Goal: Task Accomplishment & Management: Manage account settings

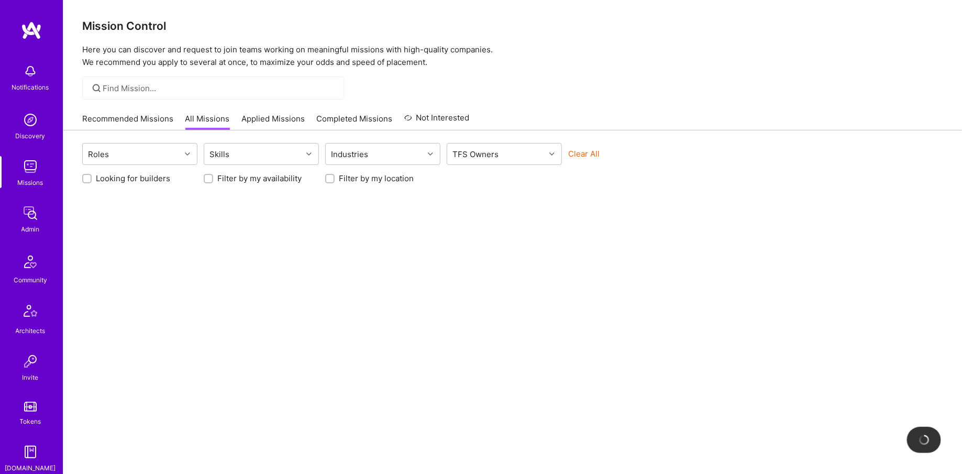
scroll to position [128, 0]
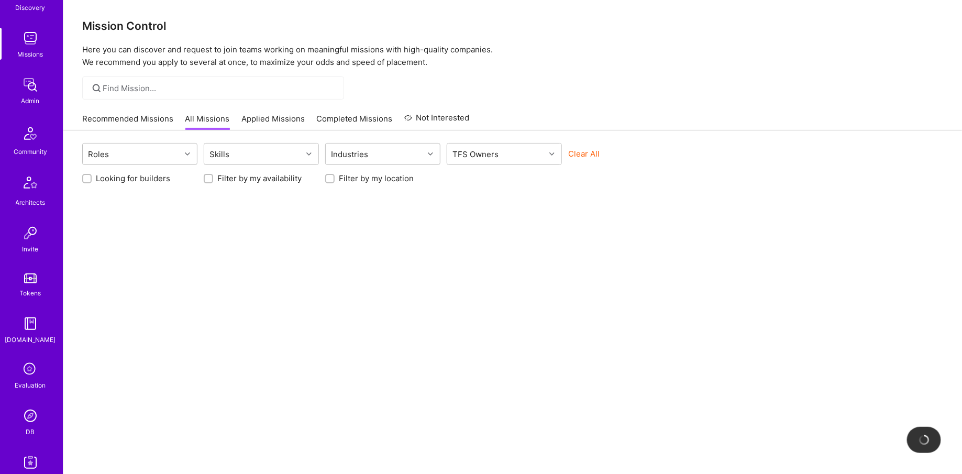
click at [27, 428] on div "DB" at bounding box center [30, 431] width 9 height 11
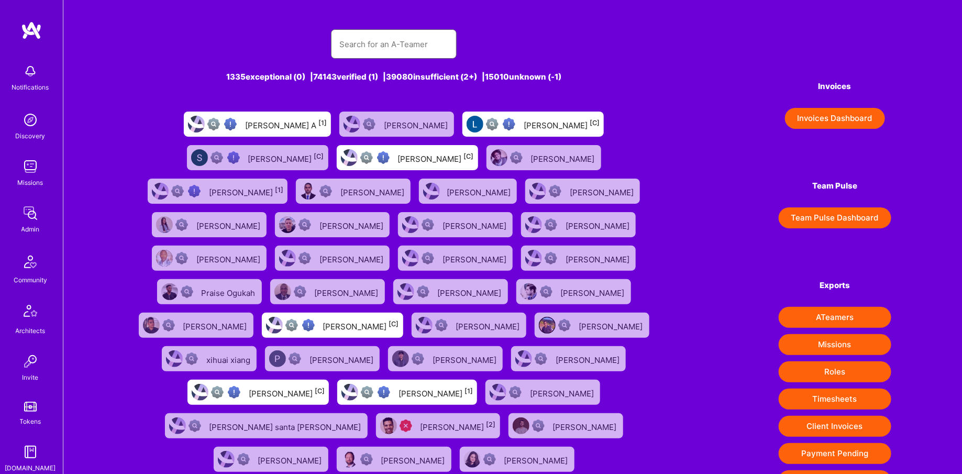
click at [381, 48] on input "text" at bounding box center [393, 44] width 109 height 27
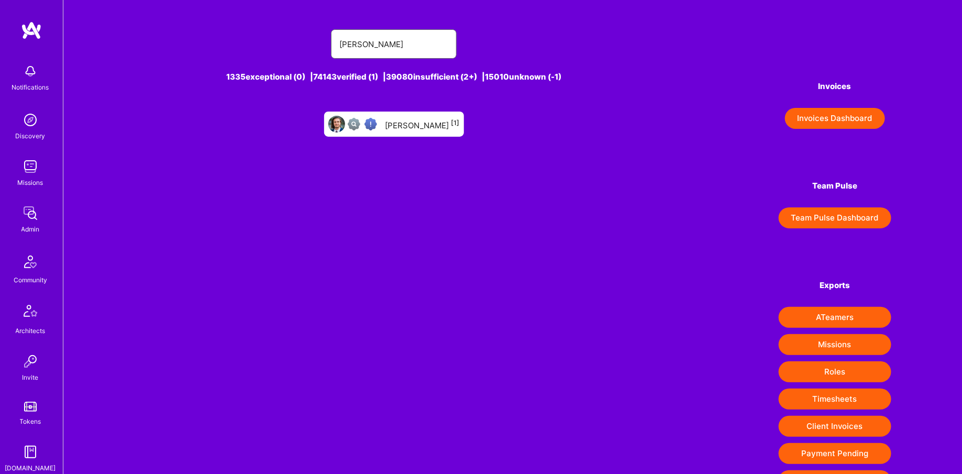
type input "[PERSON_NAME]"
click at [421, 126] on div "[PERSON_NAME] [1]" at bounding box center [422, 124] width 74 height 14
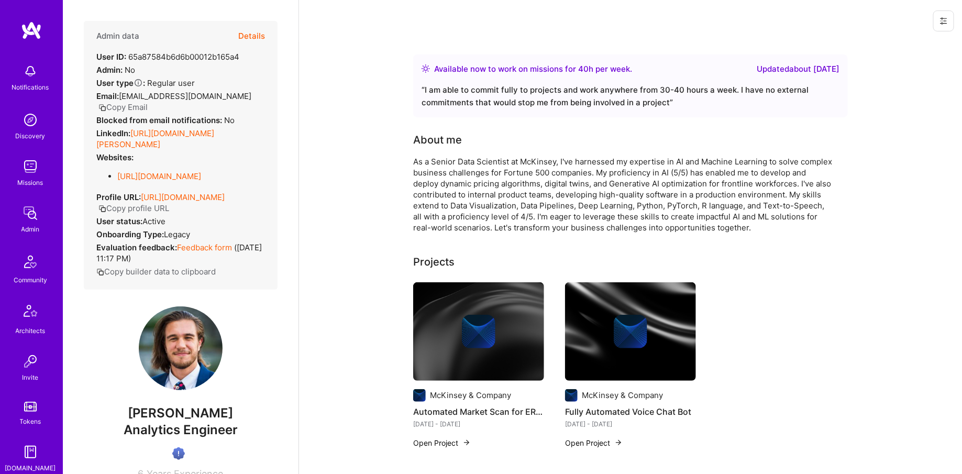
click at [241, 40] on button "Details" at bounding box center [251, 36] width 27 height 30
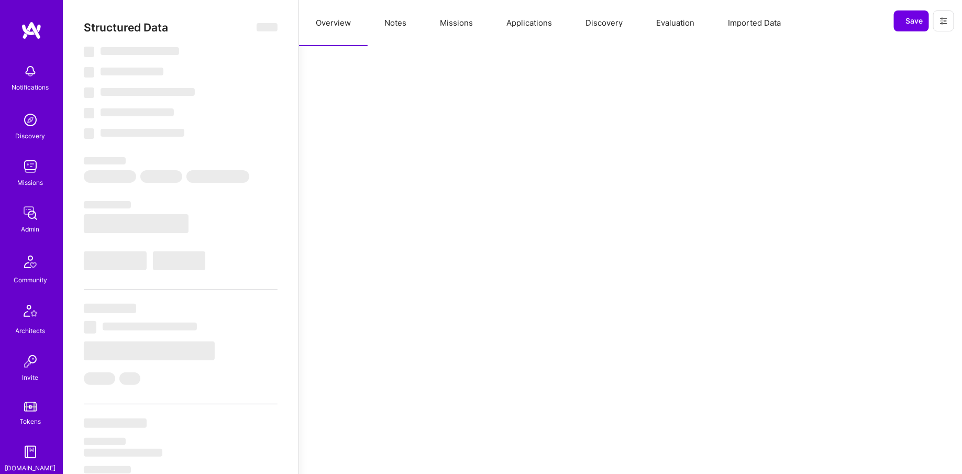
select select "Right Now"
select select "Verified"
select select "US"
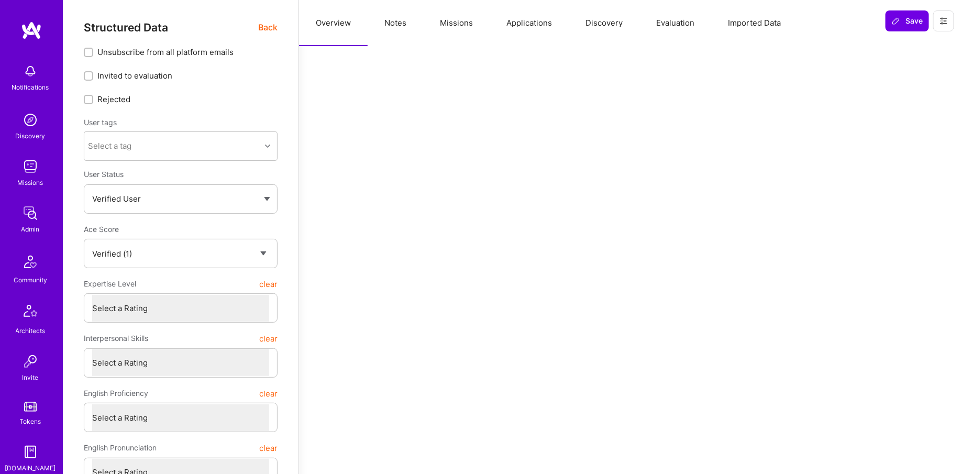
click at [470, 27] on button "Missions" at bounding box center [456, 23] width 66 height 46
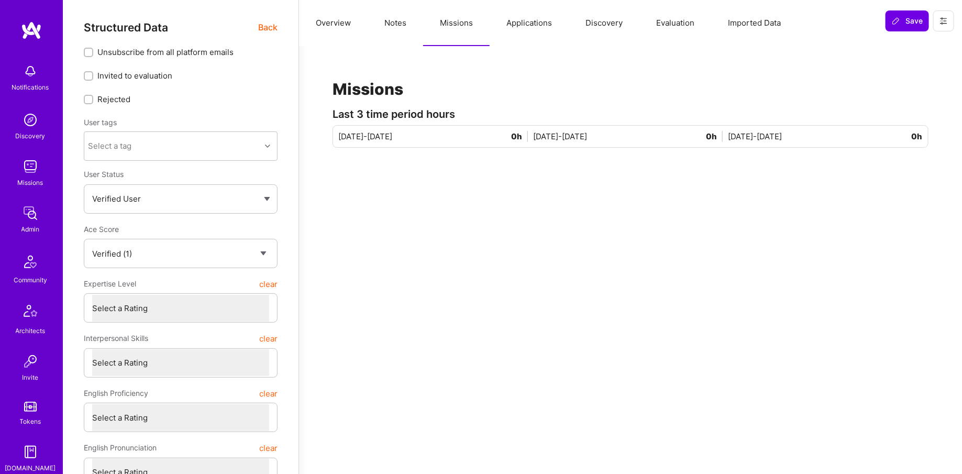
click at [316, 32] on button "Overview" at bounding box center [333, 23] width 69 height 46
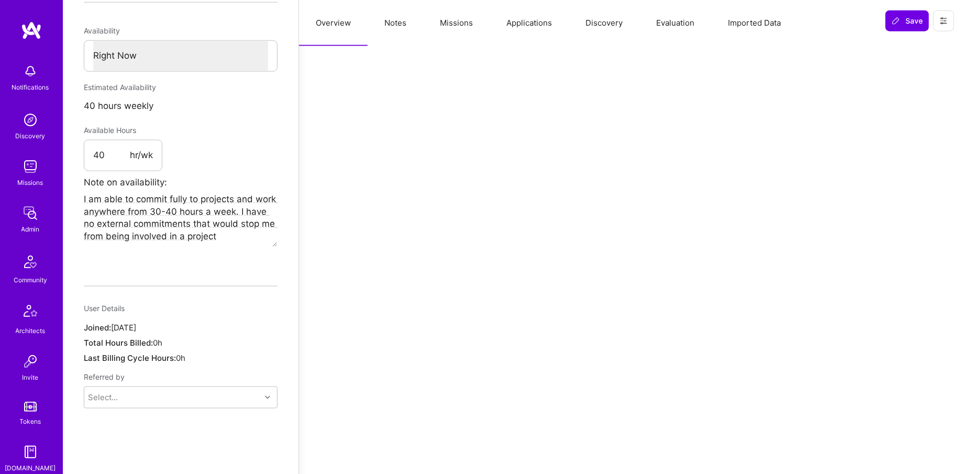
scroll to position [630, 0]
